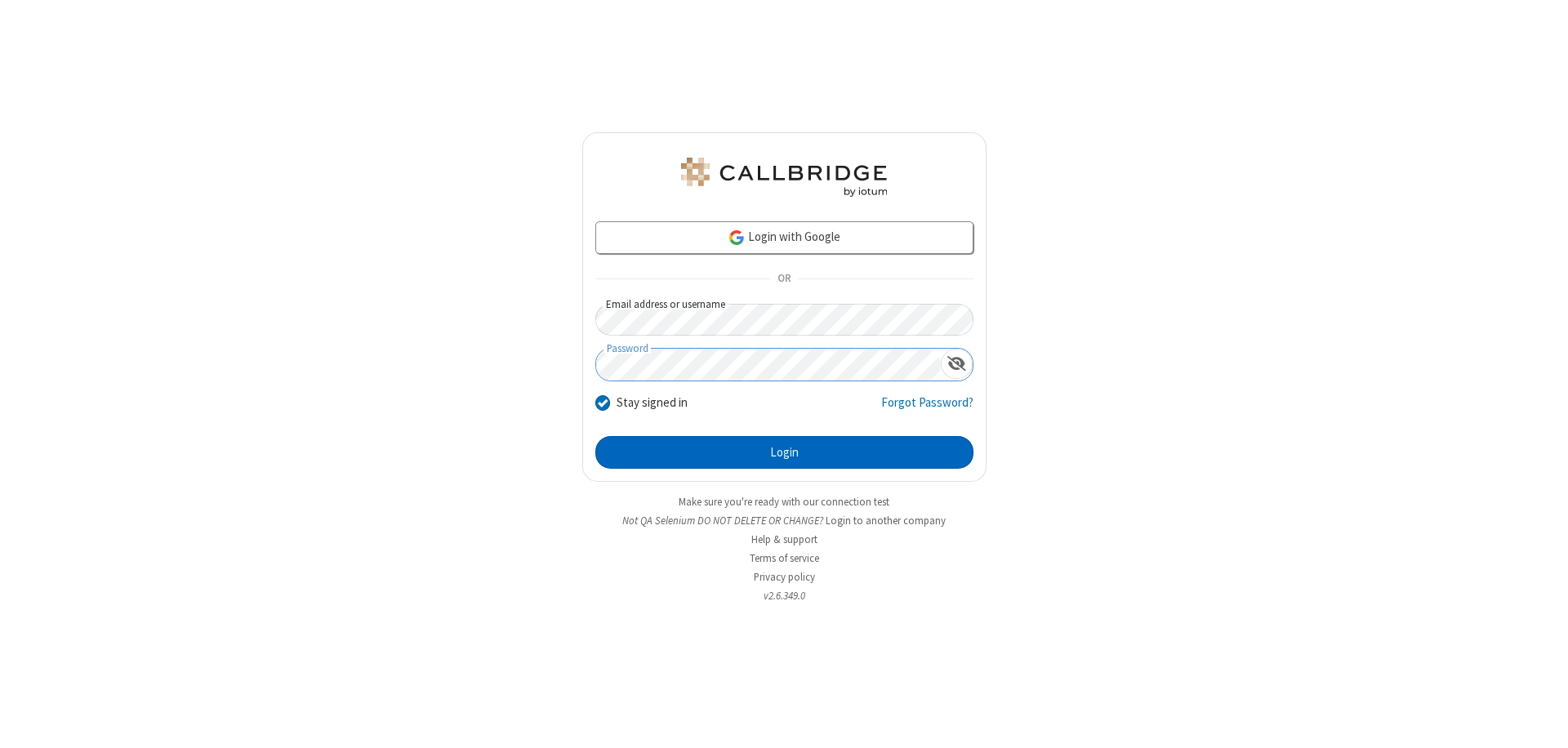
click at [784, 453] on button "Login" at bounding box center [784, 452] width 378 height 32
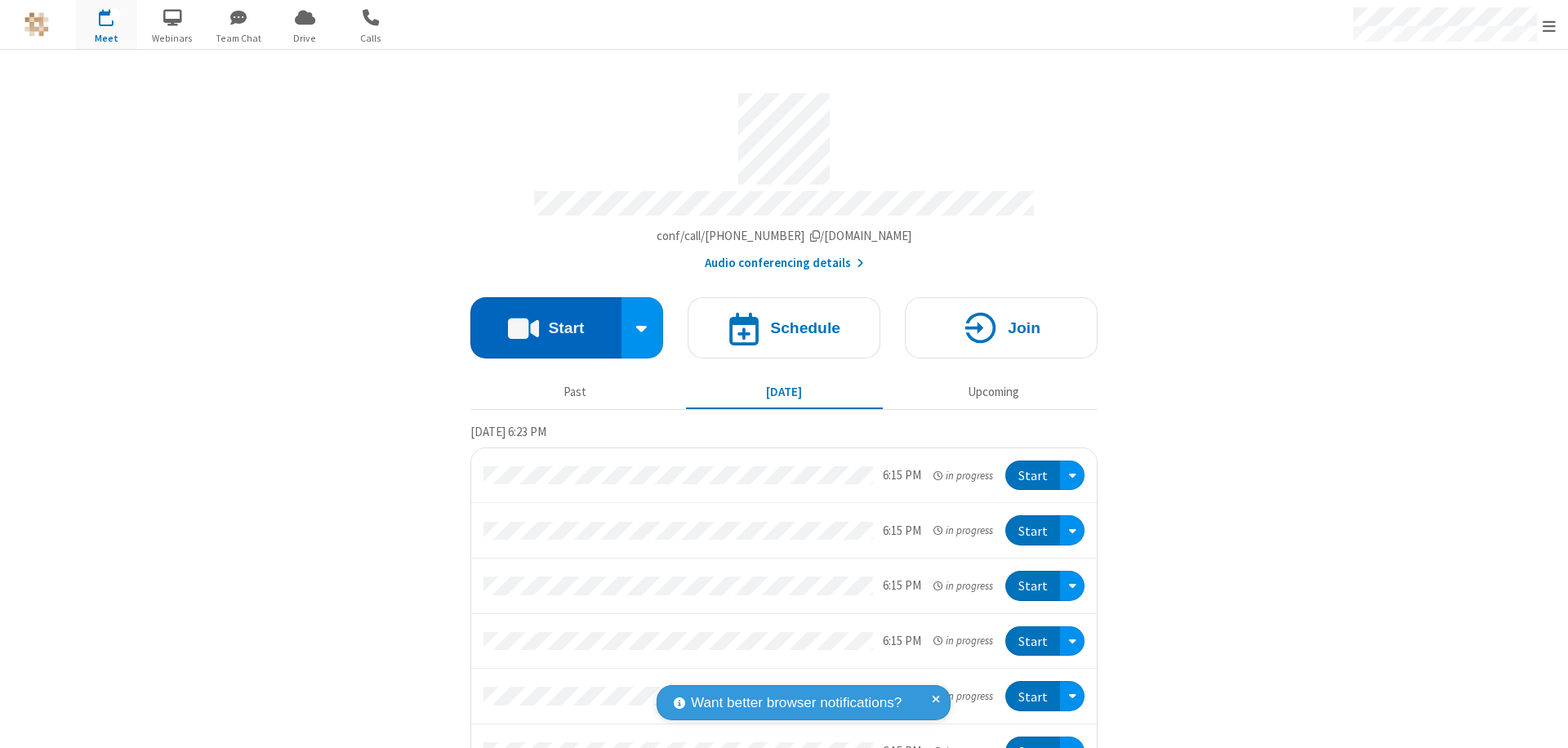
click at [539, 320] on button "Start" at bounding box center [545, 328] width 151 height 61
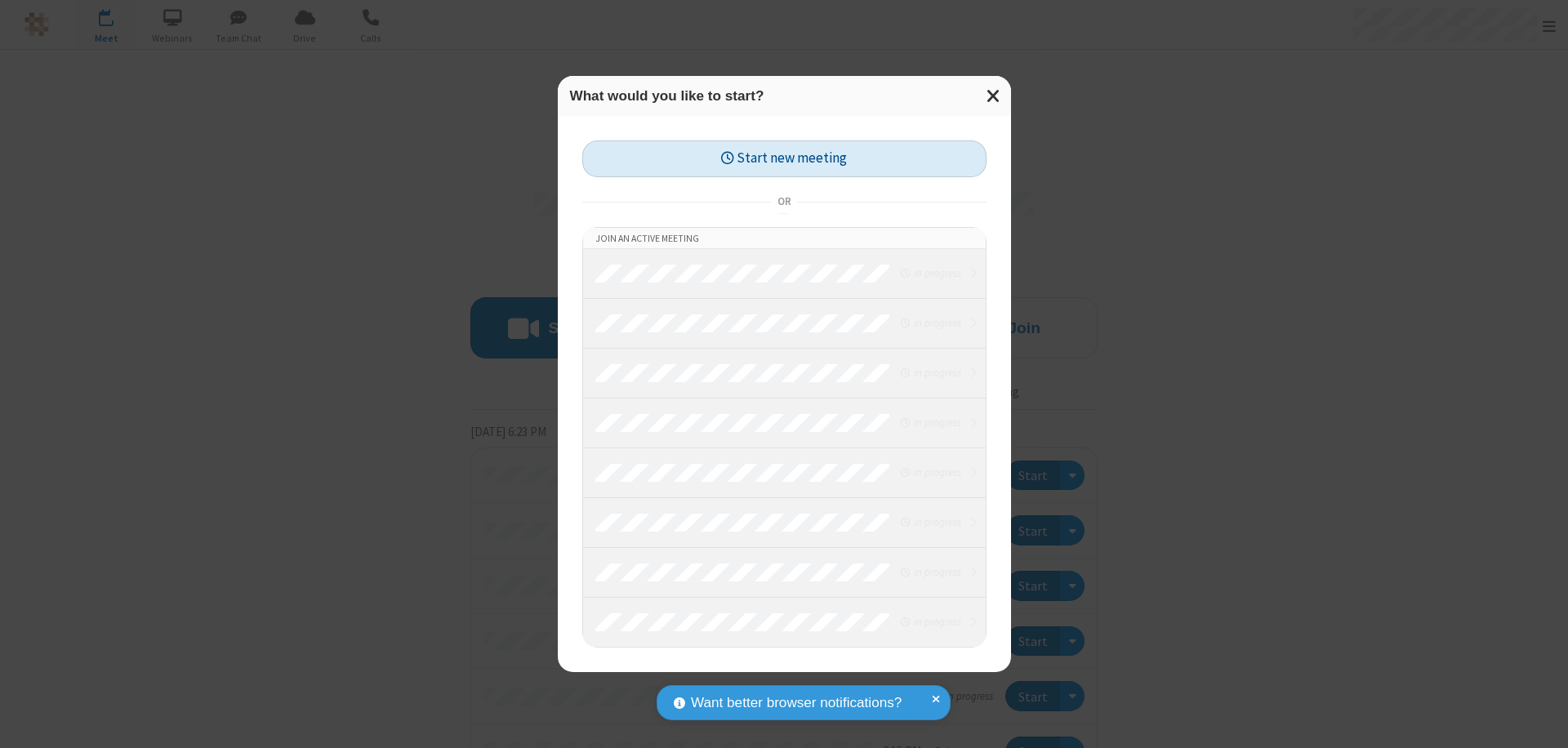
click at [784, 158] on button "Start new meeting" at bounding box center [784, 159] width 404 height 37
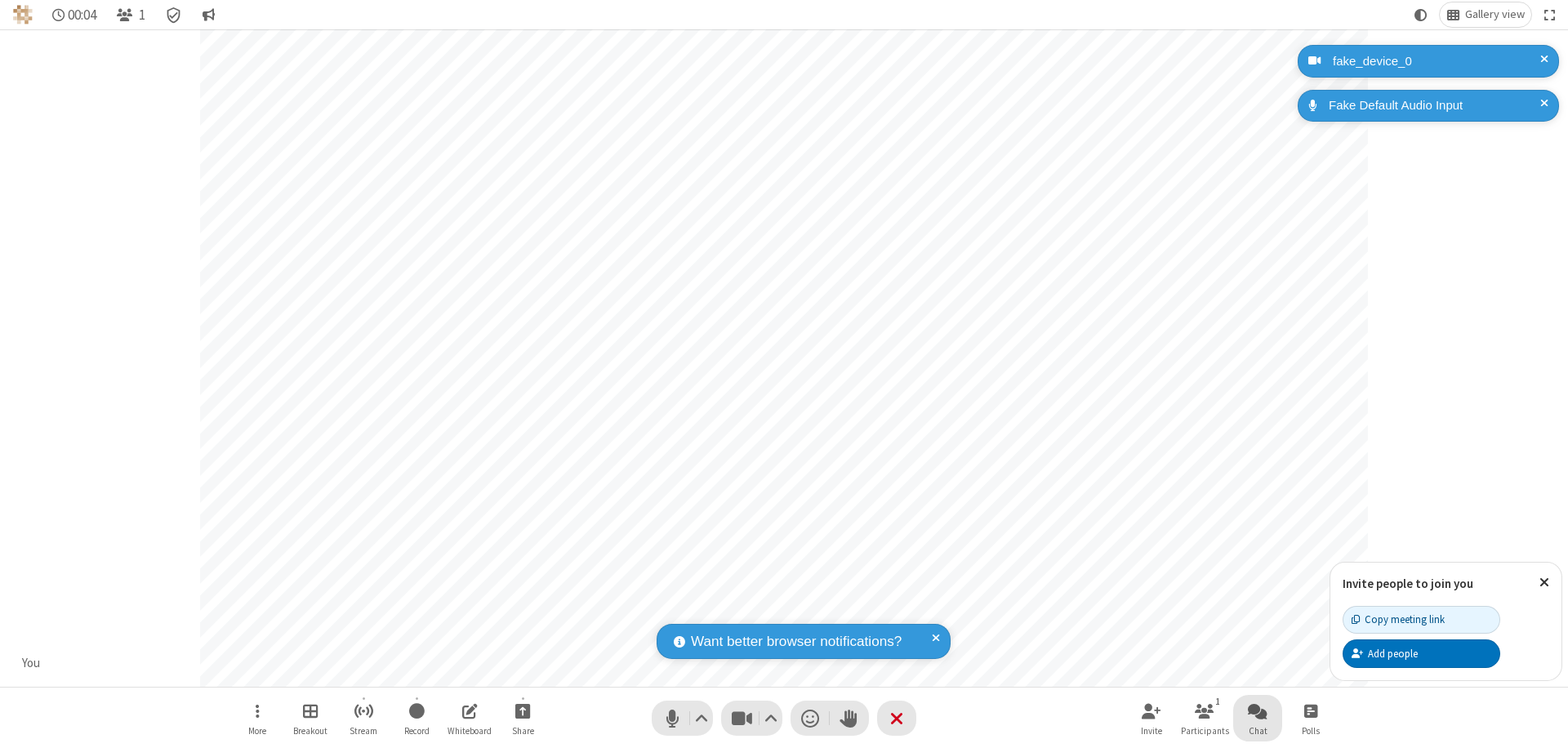
click at [1258, 710] on span "Open chat" at bounding box center [1257, 710] width 19 height 20
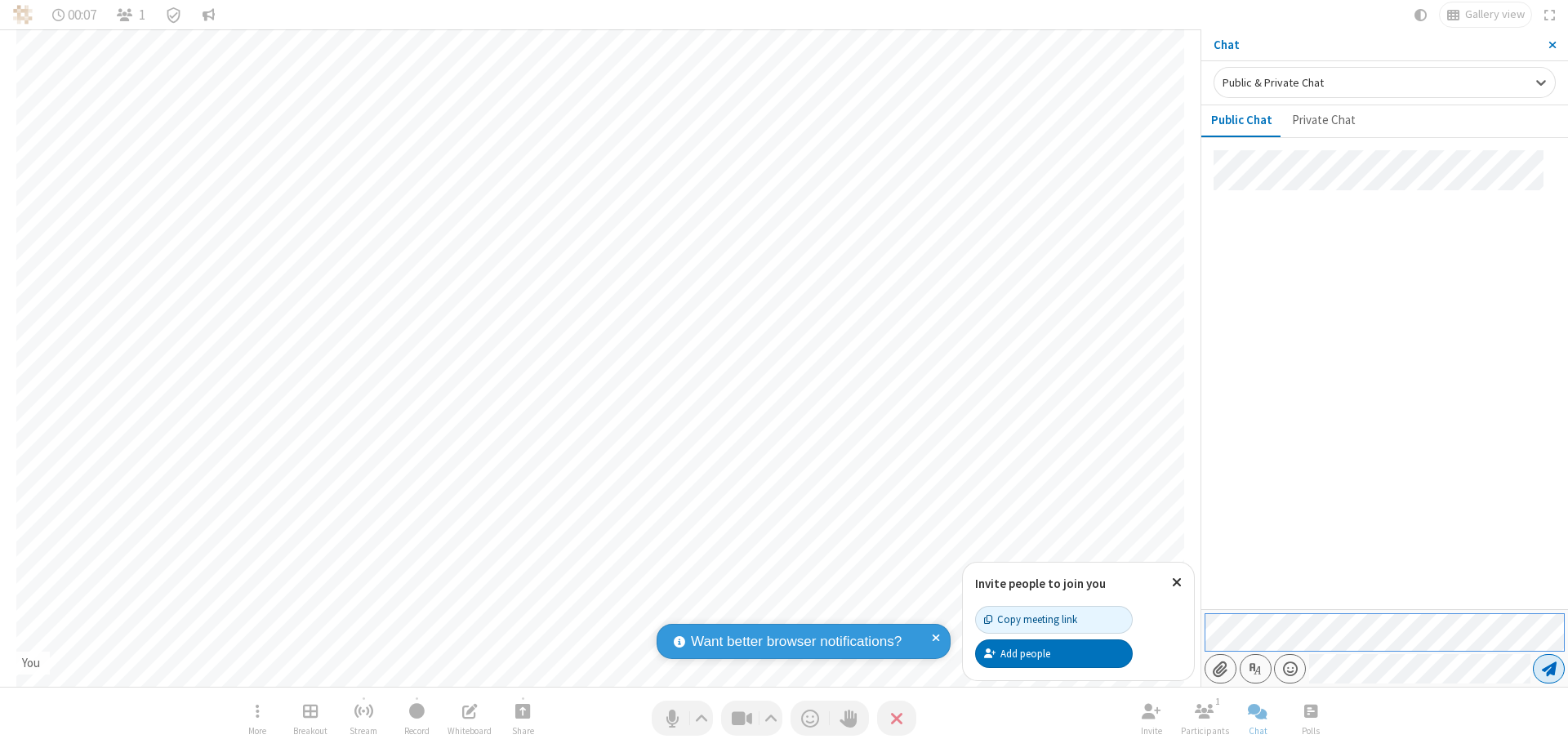
click at [1548, 669] on span "Send message" at bounding box center [1549, 668] width 15 height 17
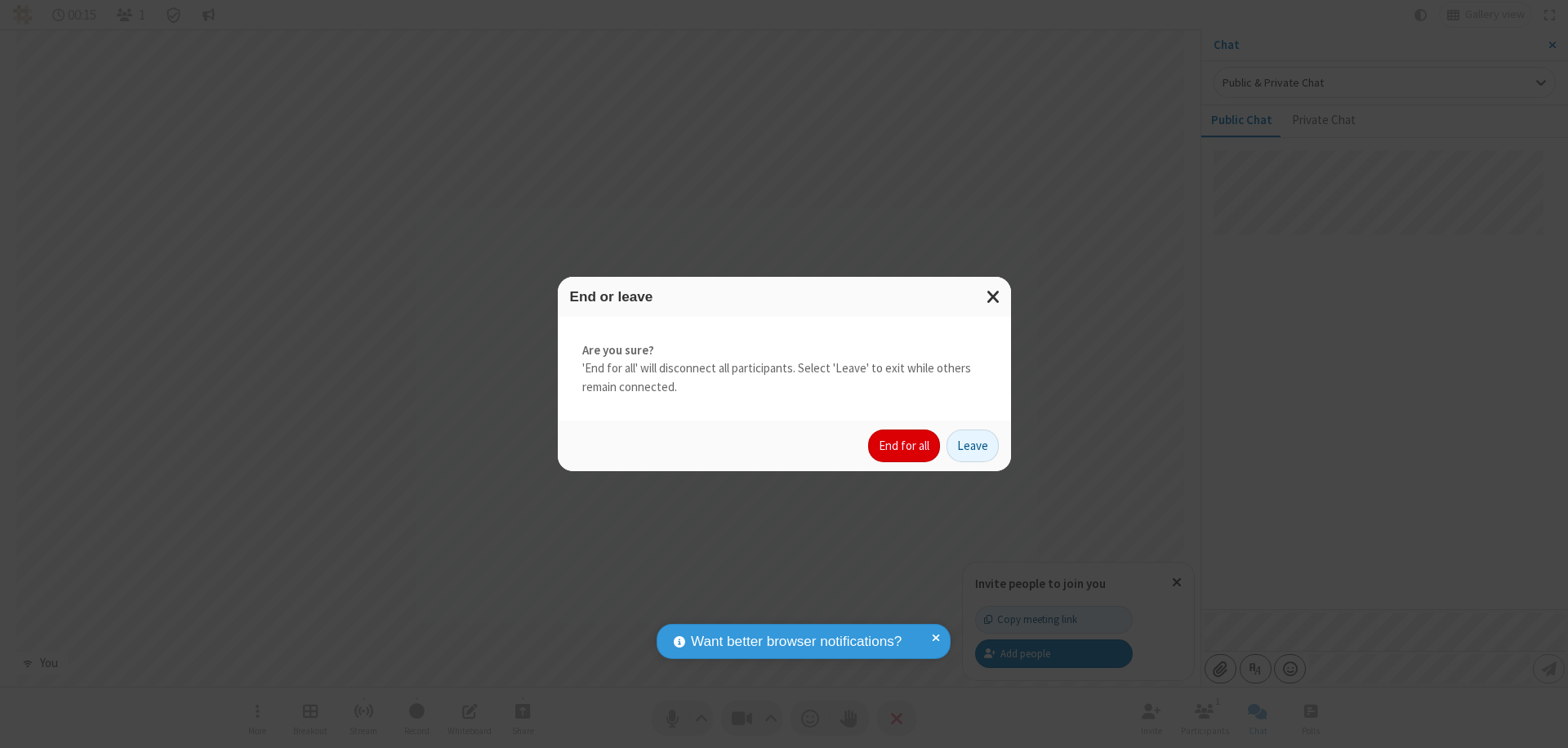
click at [905, 446] on button "End for all" at bounding box center [904, 446] width 72 height 32
